Goal: Check status

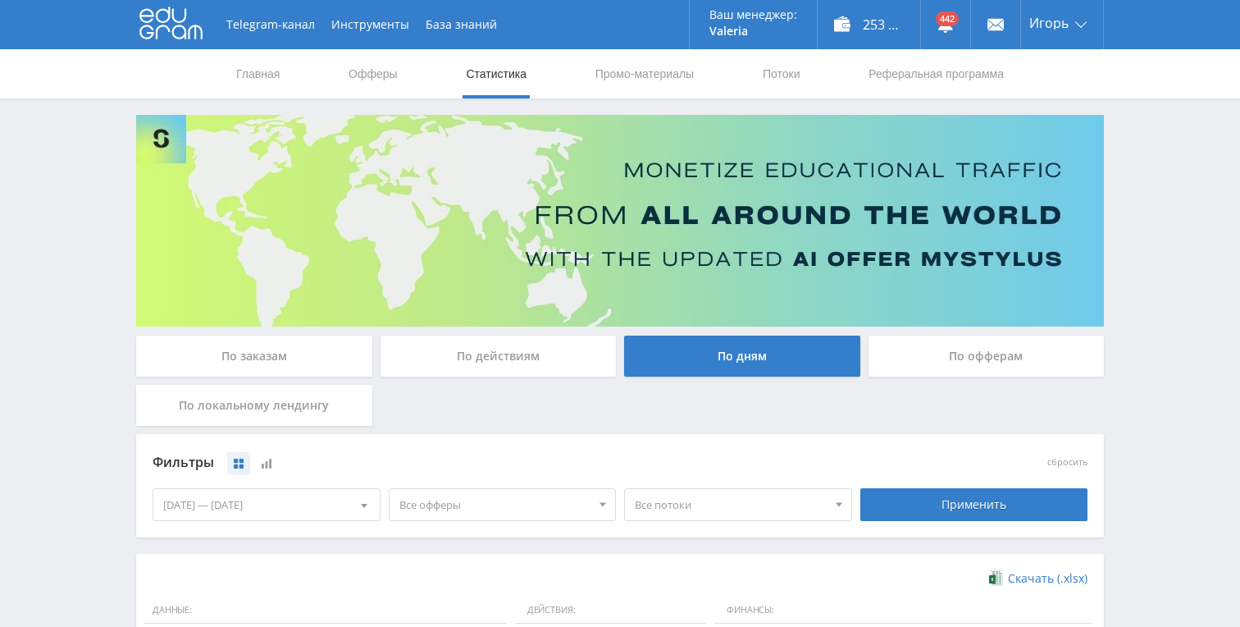
scroll to position [446, 0]
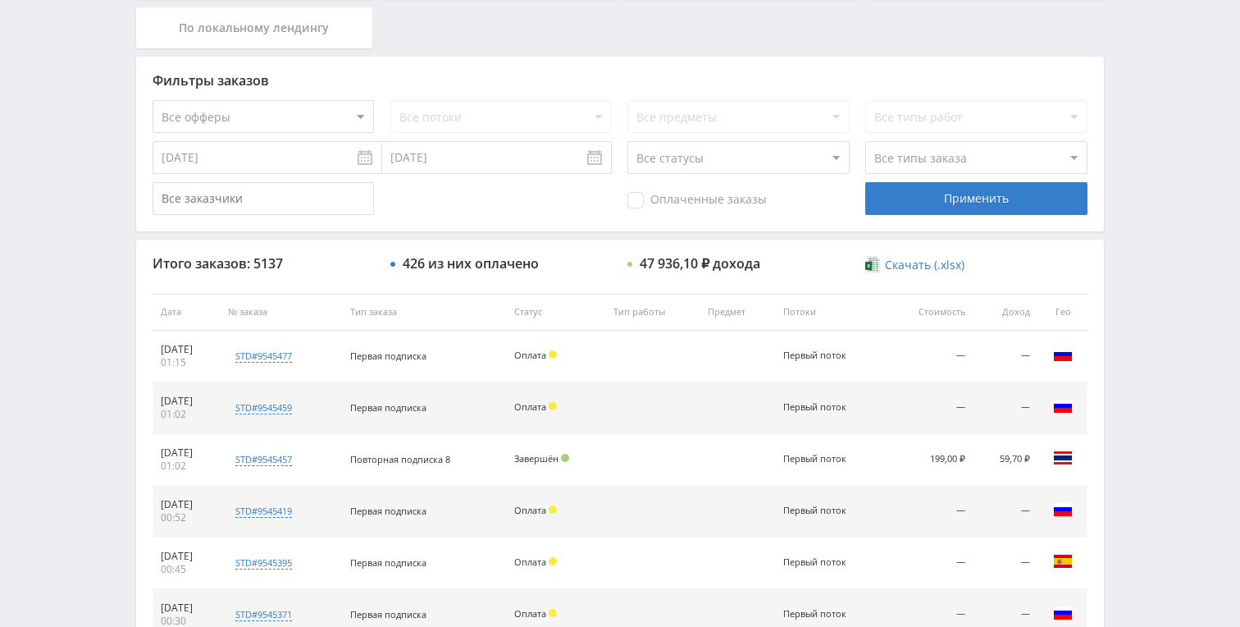
scroll to position [375, 0]
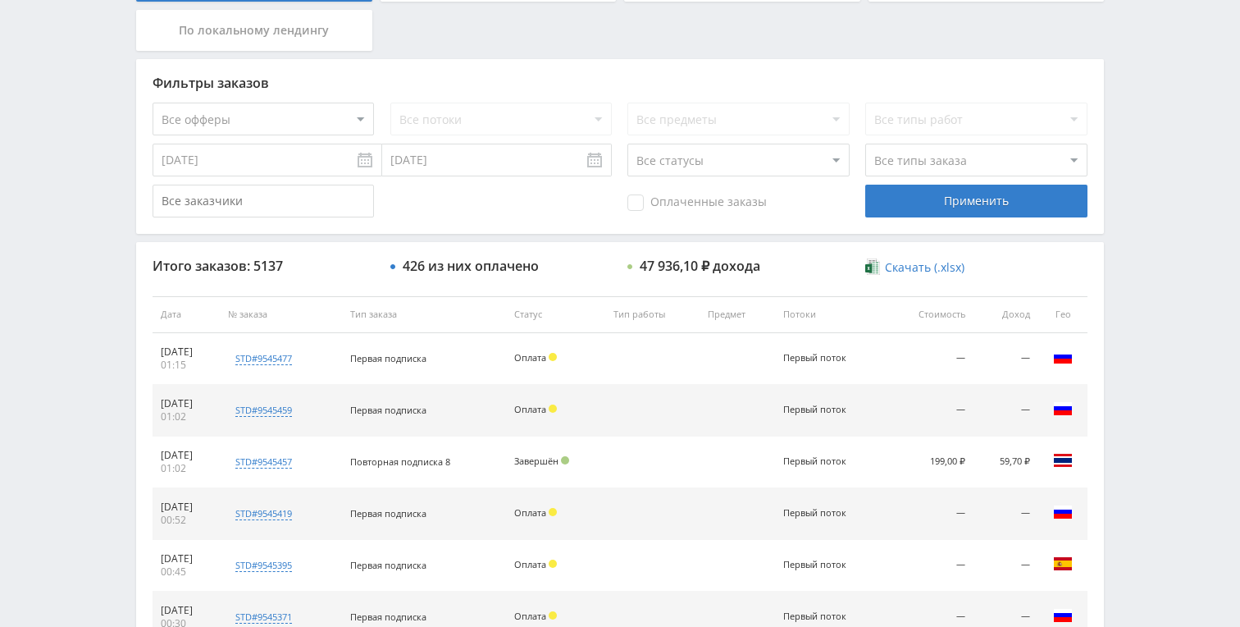
click at [705, 159] on select "Все статусы В аукционе В работе На гарантии Завершен Возврат Черновик" at bounding box center [738, 160] width 221 height 33
click at [628, 144] on select "Все статусы В аукционе В работе На гарантии Завершен Возврат Черновик" at bounding box center [738, 160] width 221 height 33
click at [962, 163] on select "Все типы заказа [PERSON_NAME] Новый заказ" at bounding box center [975, 160] width 221 height 33
select select "1"
click at [865, 144] on select "Все типы заказа [PERSON_NAME] Новый заказ" at bounding box center [975, 160] width 221 height 33
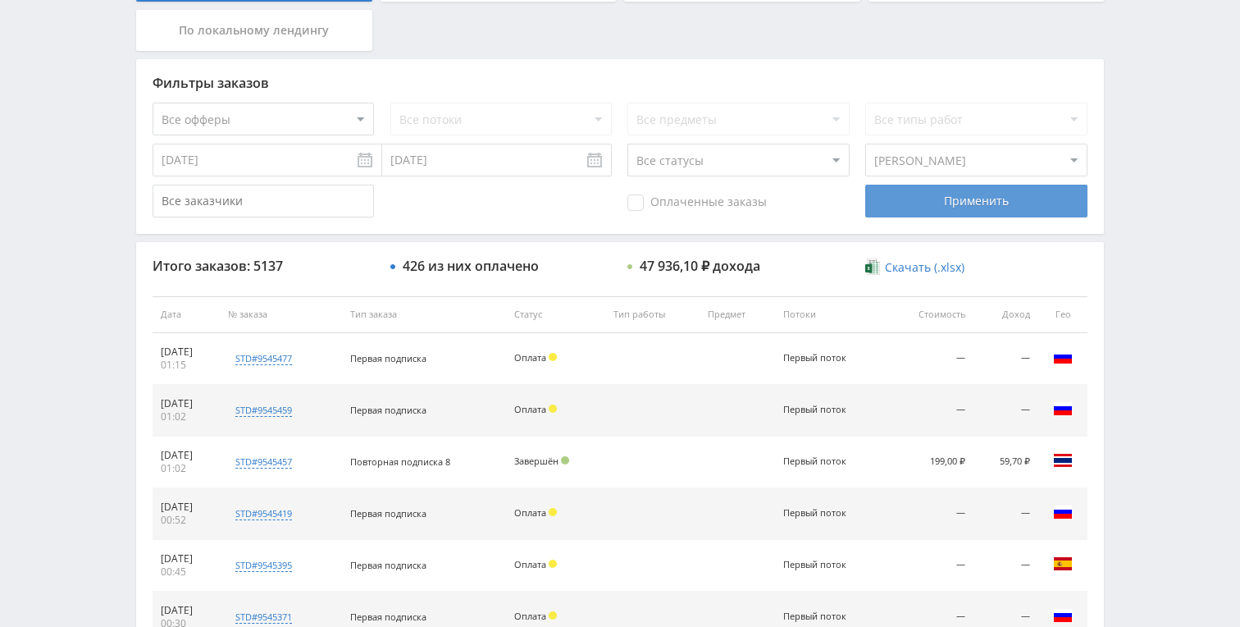
click at [947, 203] on div "Применить" at bounding box center [975, 201] width 221 height 33
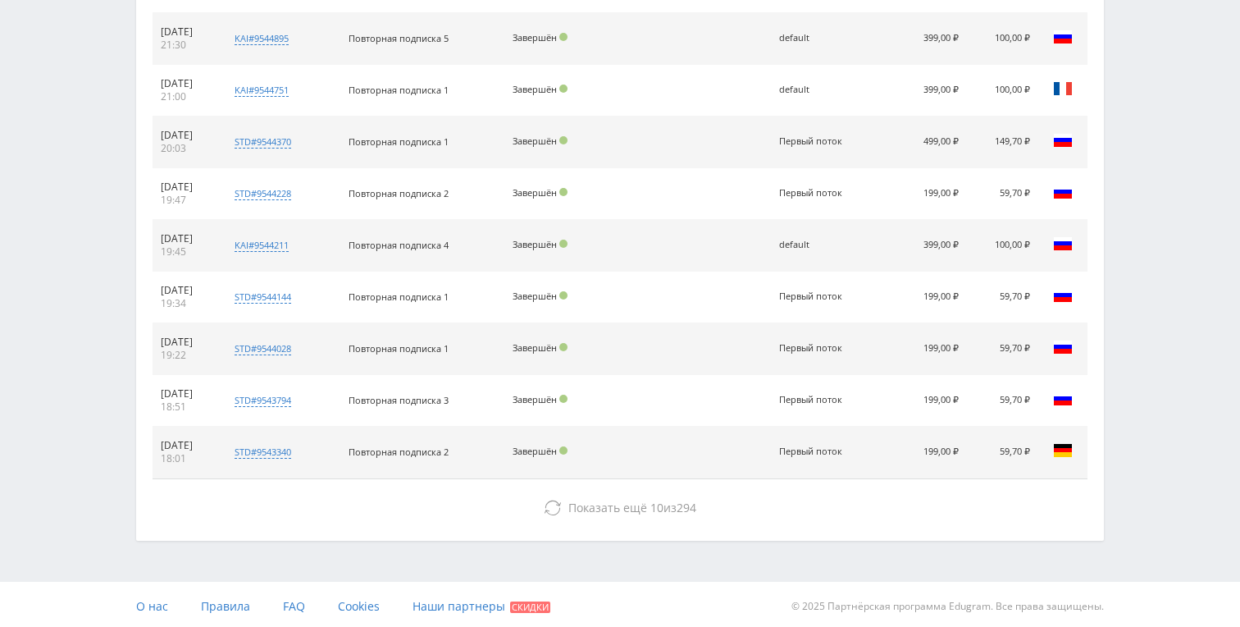
scroll to position [750, 0]
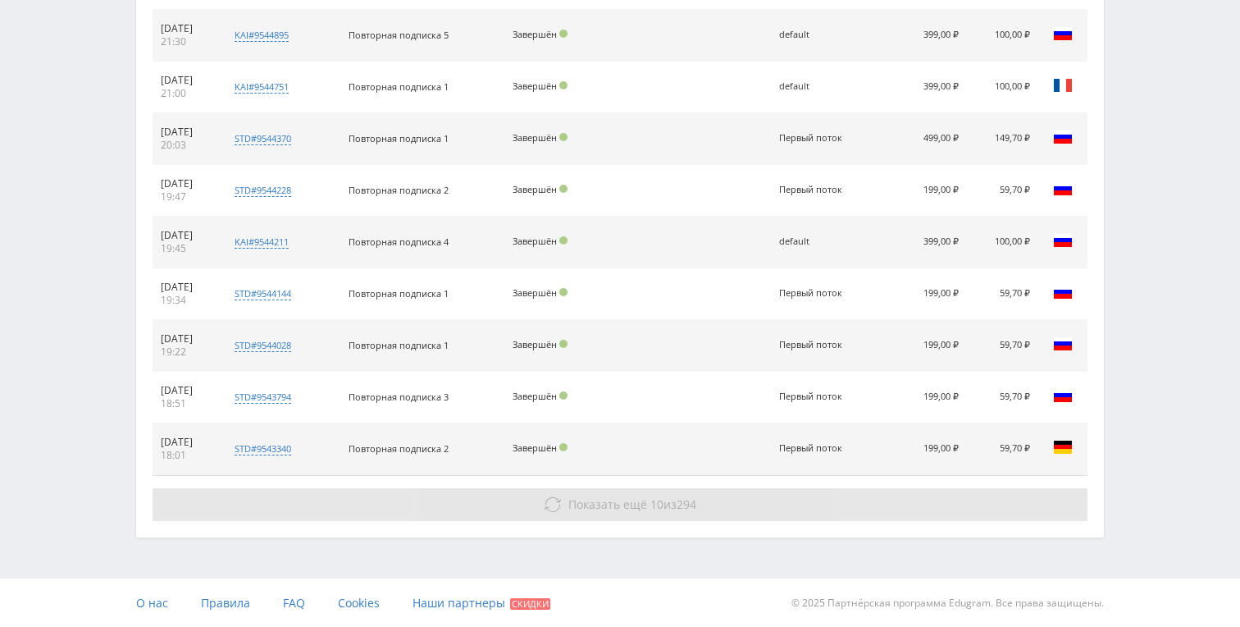
click at [664, 494] on button "Показать ещё 10 из 294" at bounding box center [620, 504] width 935 height 33
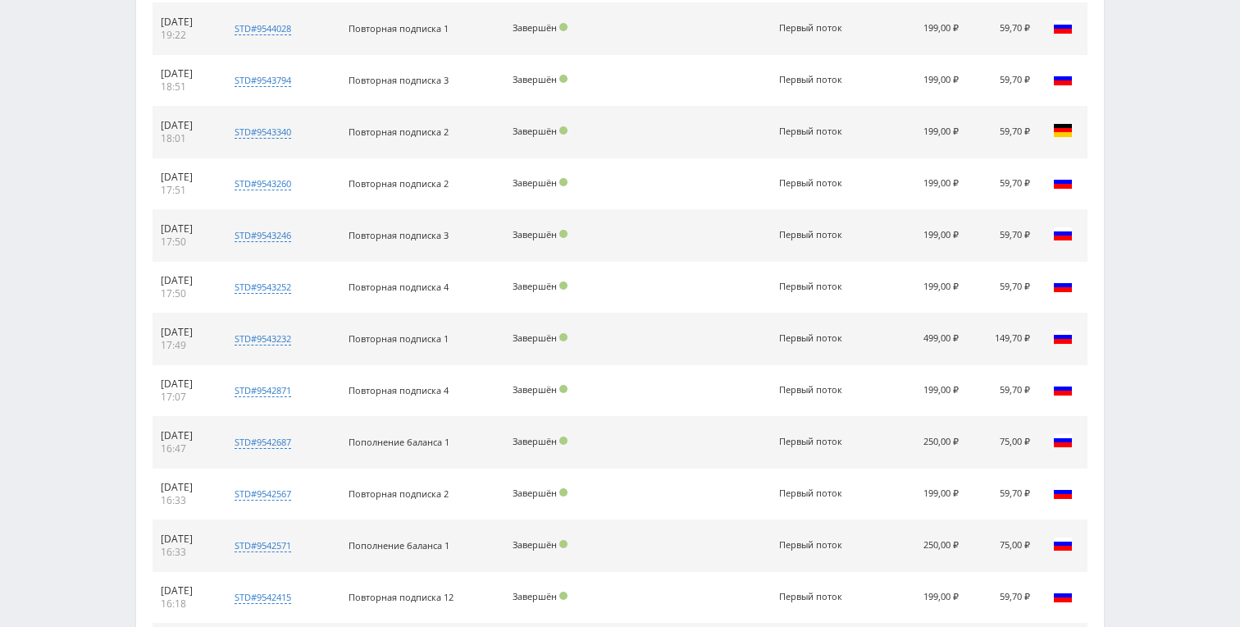
scroll to position [1267, 0]
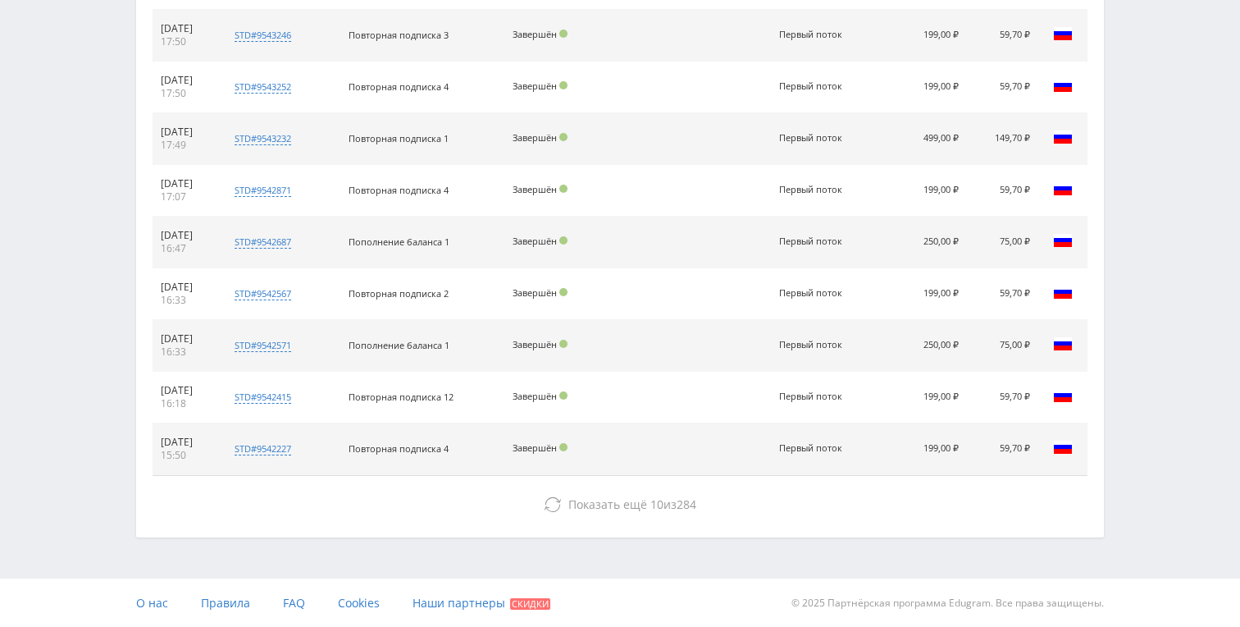
click at [664, 494] on button "Показать ещё 10 из 284" at bounding box center [620, 504] width 935 height 33
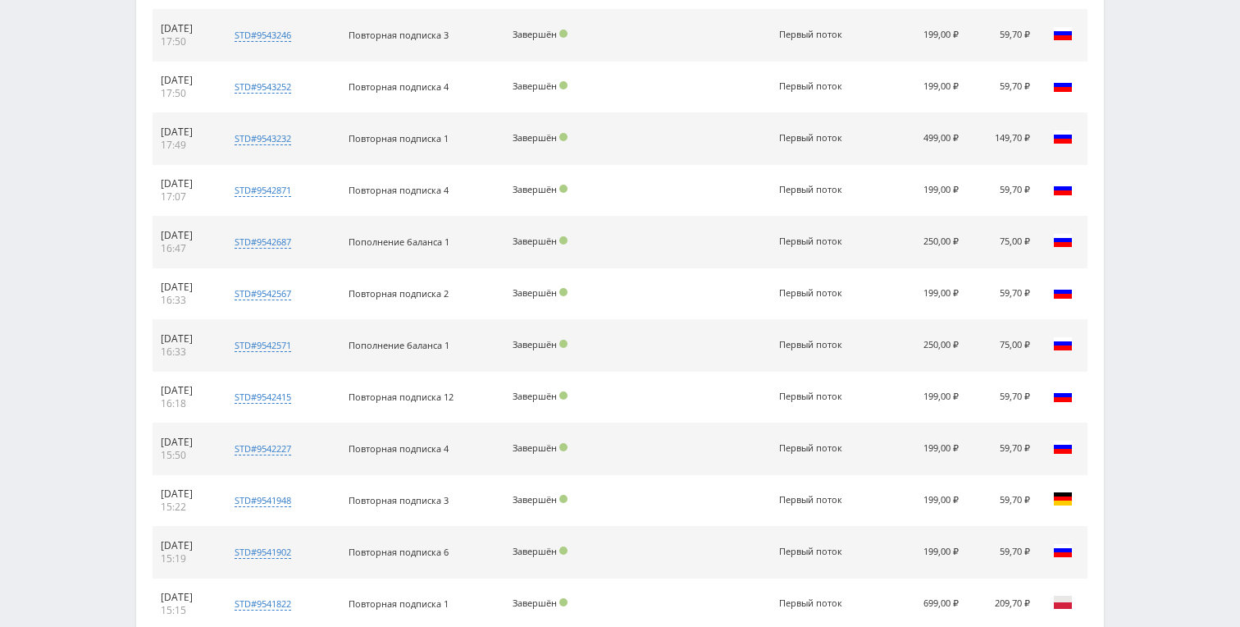
scroll to position [1783, 0]
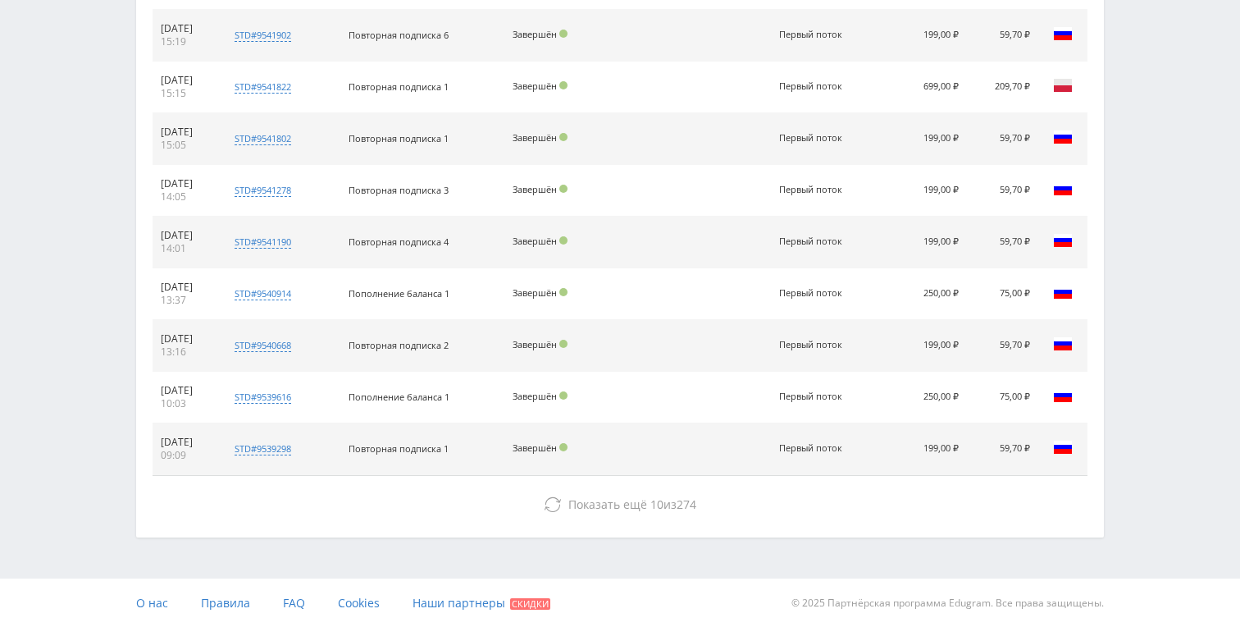
click at [664, 494] on button "Показать ещё 10 из 274" at bounding box center [620, 504] width 935 height 33
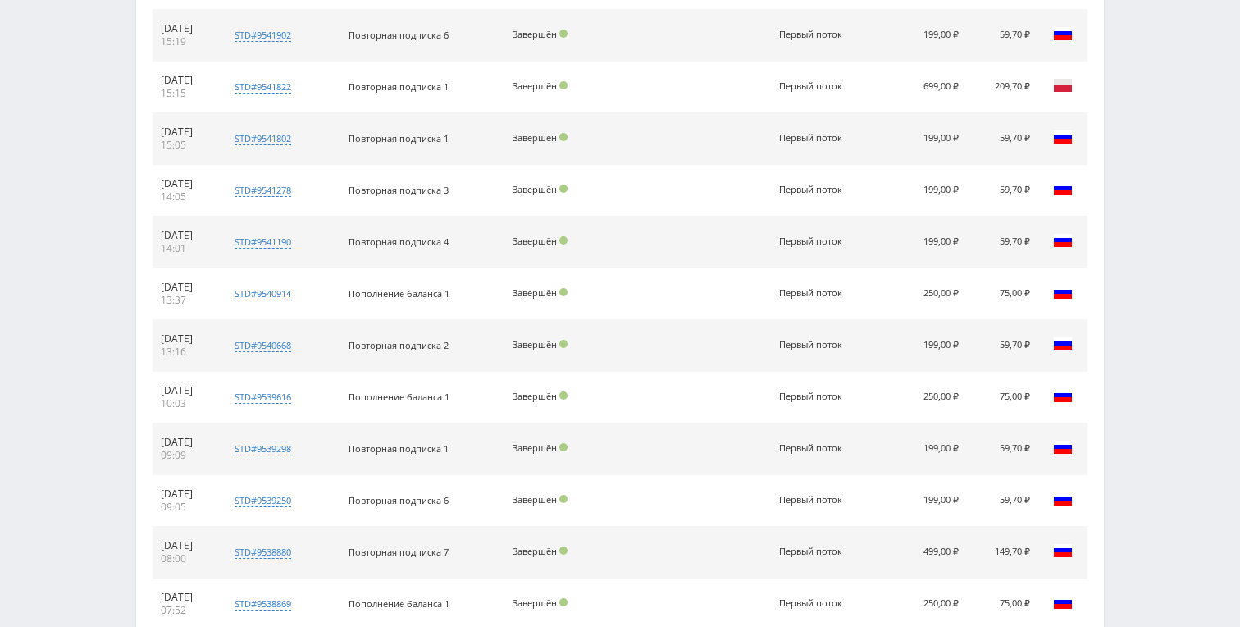
scroll to position [2300, 0]
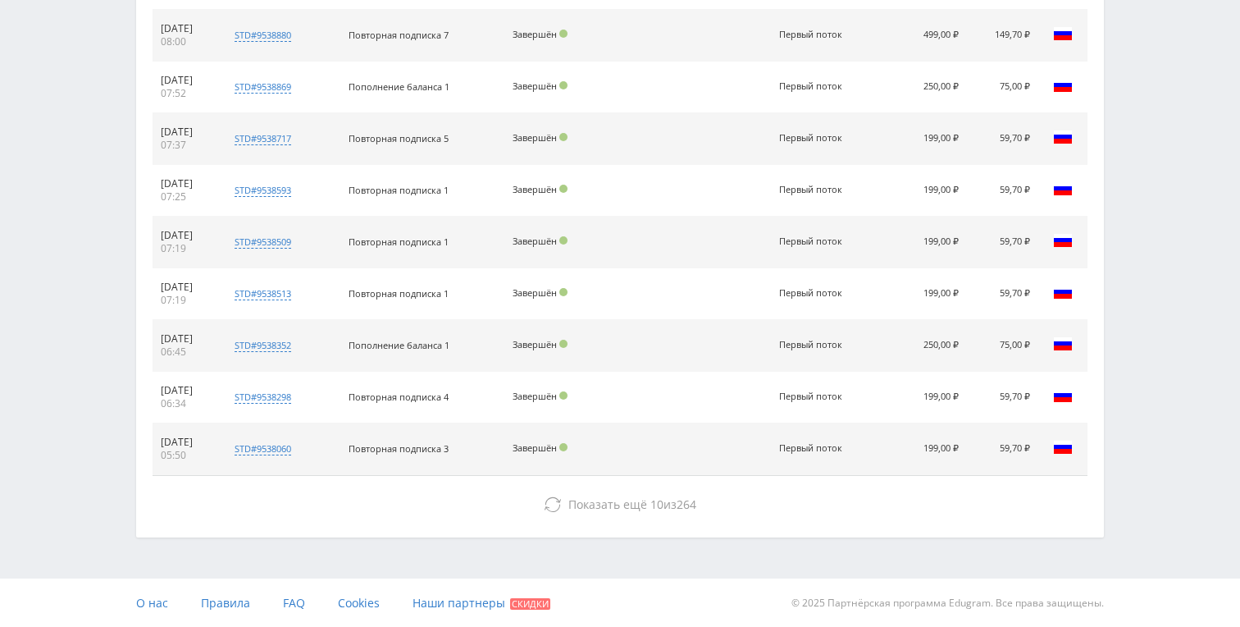
click at [664, 496] on span "Показать ещё 10 из 264" at bounding box center [632, 504] width 128 height 16
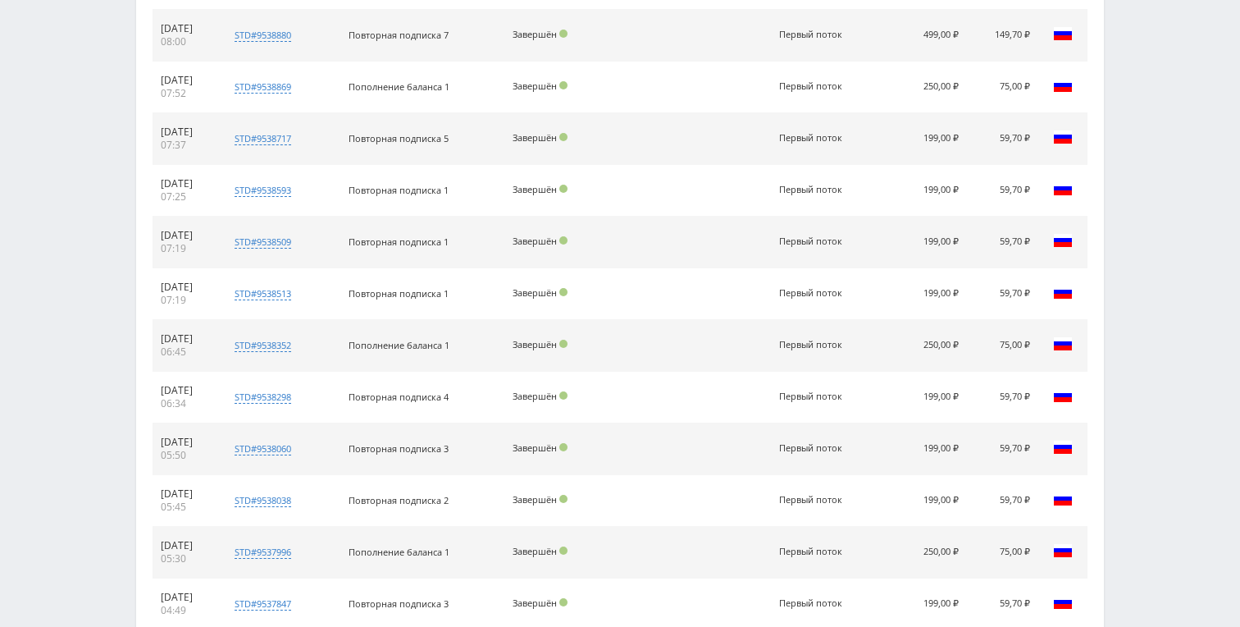
scroll to position [2817, 0]
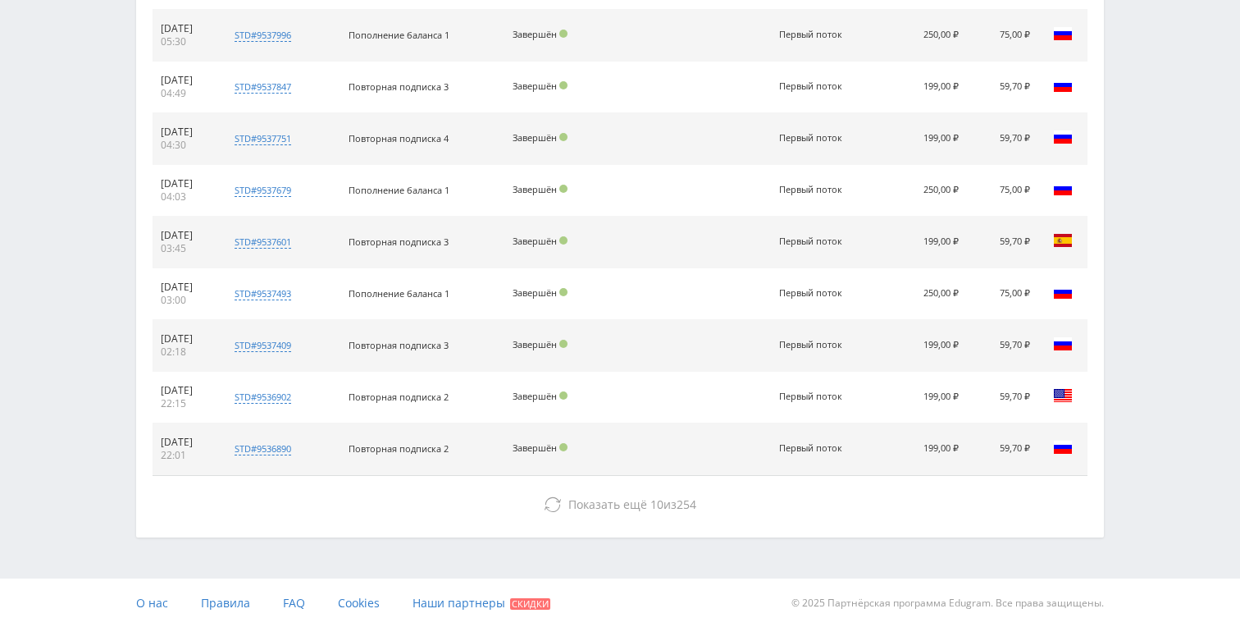
click at [664, 494] on button "Показать ещё 10 из 254" at bounding box center [620, 504] width 935 height 33
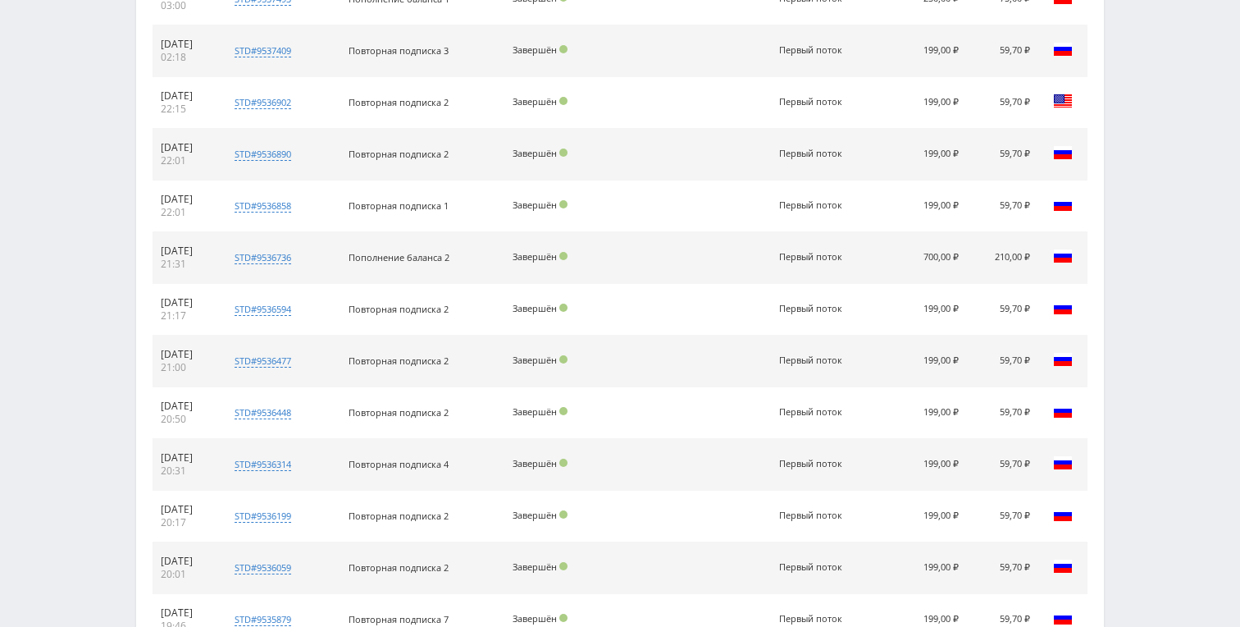
scroll to position [3334, 0]
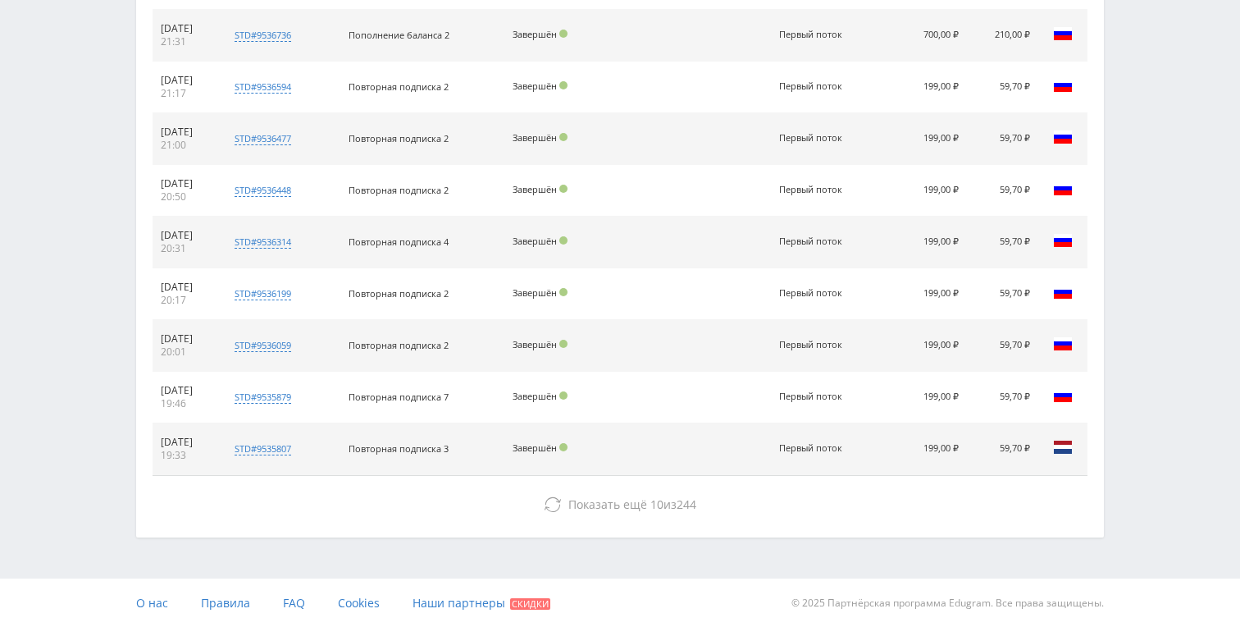
click at [664, 494] on button "Показать ещё 10 из 244" at bounding box center [620, 504] width 935 height 33
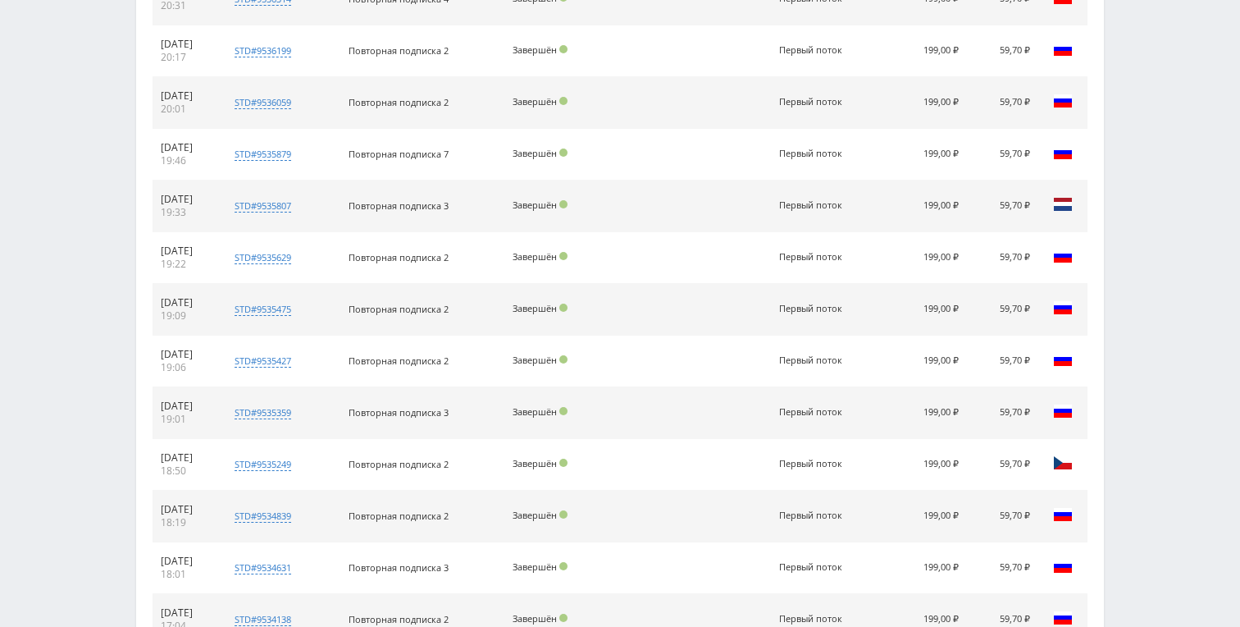
scroll to position [3799, 0]
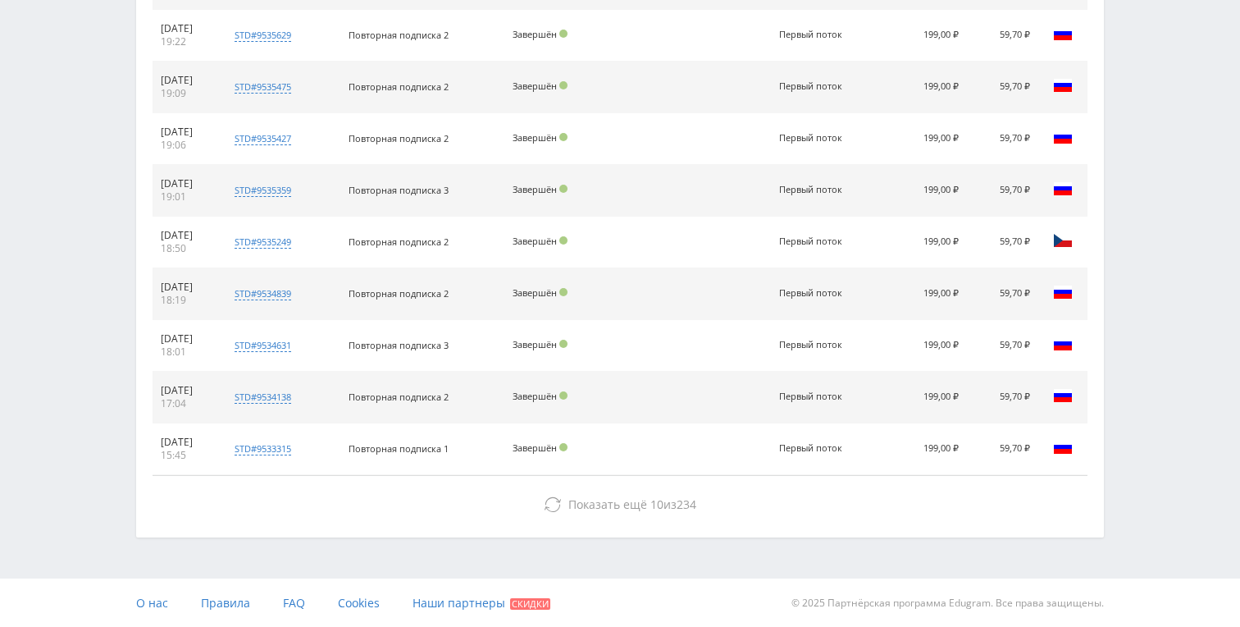
click at [664, 497] on span "Показать ещё 10 из 234" at bounding box center [632, 504] width 128 height 16
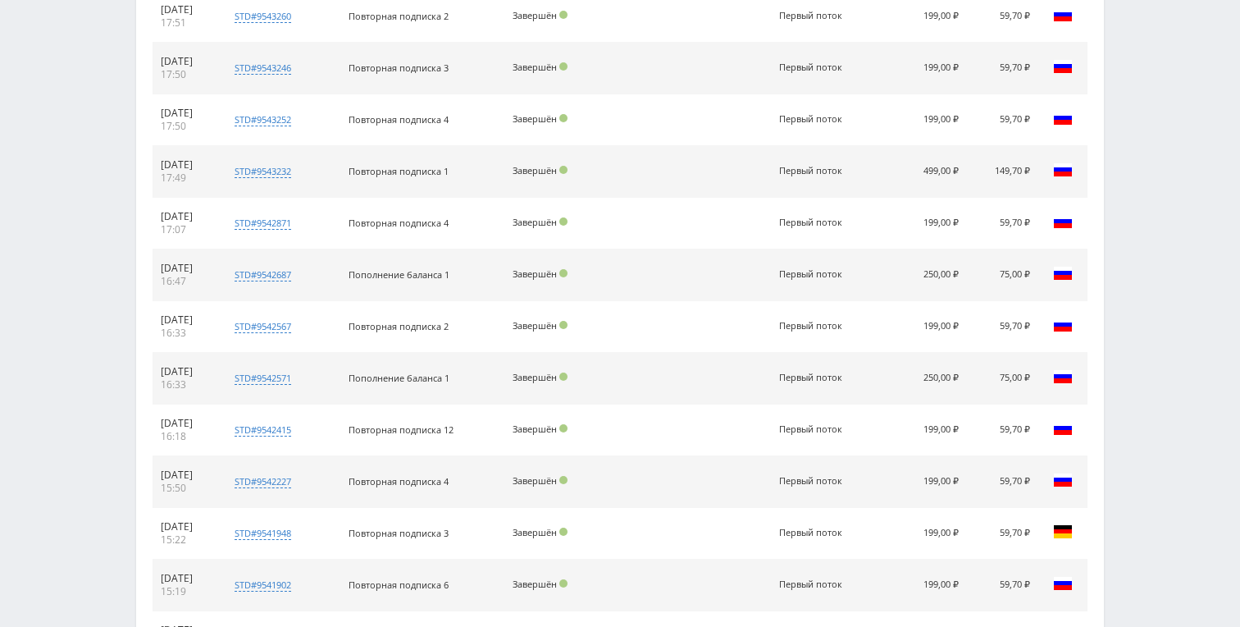
scroll to position [1238, 0]
